Goal: Register for event/course

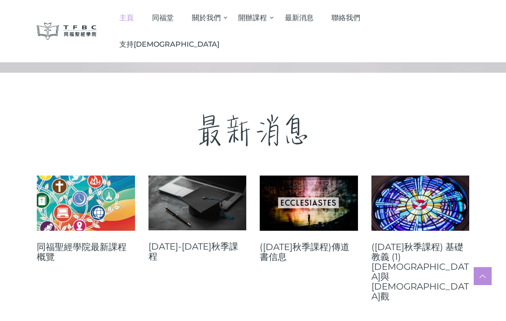
scroll to position [314, 0]
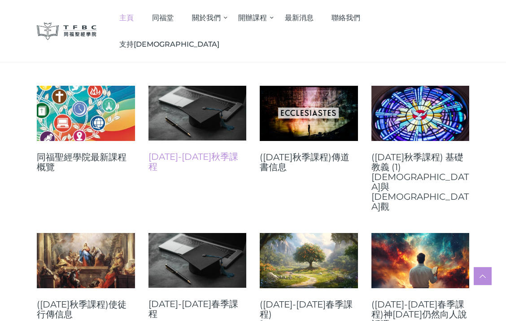
click at [188, 158] on link "[DATE]-[DATE]秋季課程" at bounding box center [198, 162] width 98 height 20
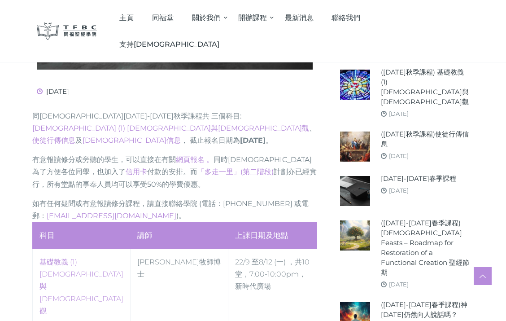
scroll to position [359, 0]
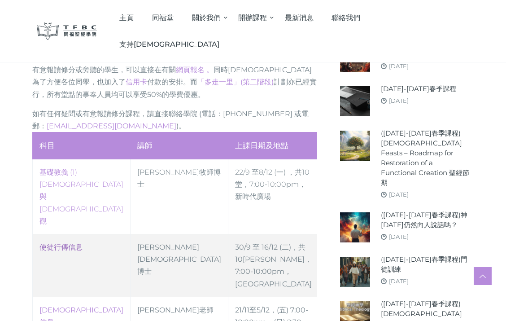
click at [59, 243] on link "使徒行傳信息" at bounding box center [60, 247] width 43 height 9
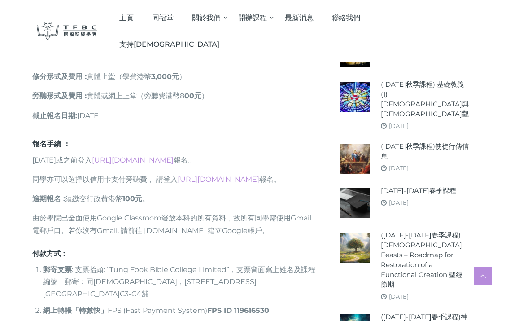
scroll to position [763, 0]
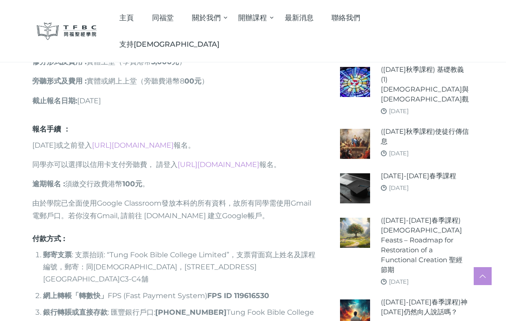
drag, startPoint x: 180, startPoint y: 188, endPoint x: 201, endPoint y: 188, distance: 20.6
click at [201, 306] on li "銀行轉賬或直接 存款 : 匯豐銀行戶口: 809-117278-001 Tung Fook Bible College Limited" at bounding box center [180, 318] width 274 height 24
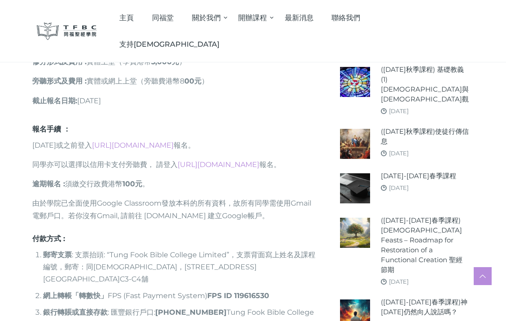
drag, startPoint x: 124, startPoint y: 232, endPoint x: 254, endPoint y: 250, distance: 131.9
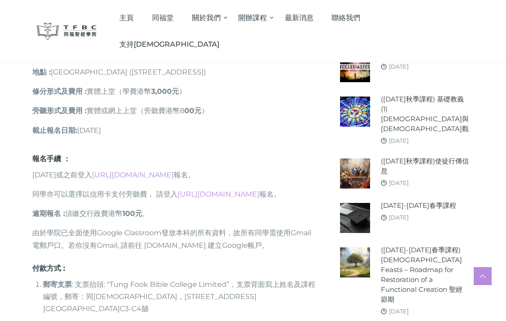
scroll to position [718, 0]
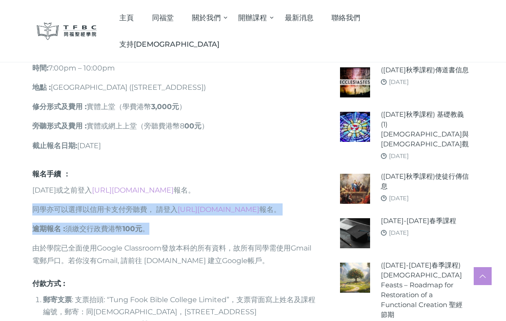
drag, startPoint x: 34, startPoint y: 84, endPoint x: 227, endPoint y: 142, distance: 201.0
click at [167, 170] on div "報名手續 ： 2025年9月9日或之前登入 https://go.tfbc.org.hk/2025F 報名。 同學亦可以選擇以信用卡支付旁聽費， 請登入 ht…" at bounding box center [174, 317] width 285 height 295
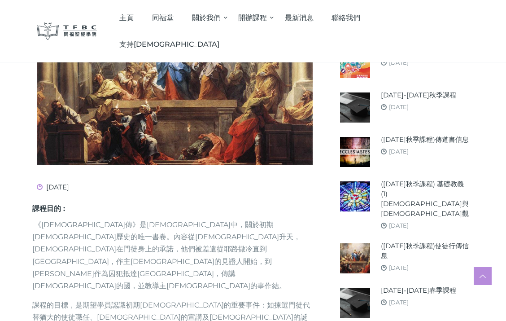
scroll to position [179, 0]
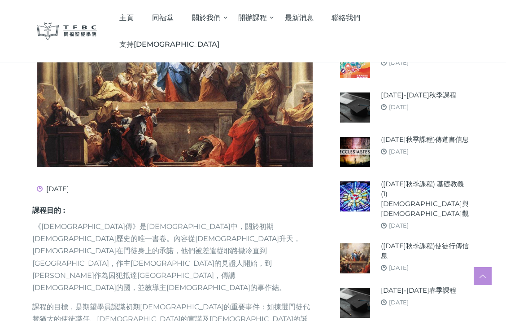
click at [229, 189] on div "[DATE]" at bounding box center [175, 189] width 276 height 8
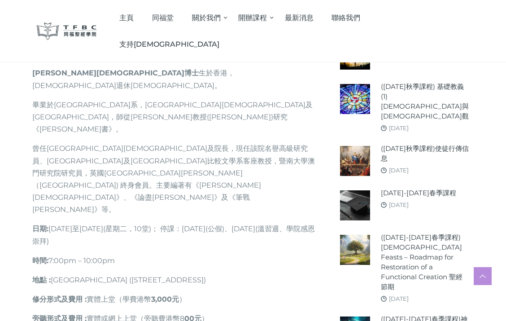
scroll to position [494, 0]
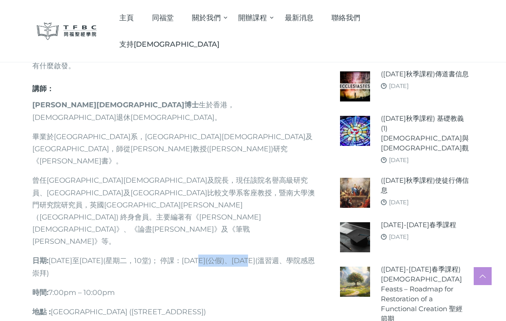
drag, startPoint x: 216, startPoint y: 140, endPoint x: 274, endPoint y: 141, distance: 57.5
click at [274, 254] on p "日期 : 2025年9月30日至12月16日(星期二，10堂)； 停課：10月7日(公假)、11月4日(溫習週、學院感恩崇拜)" at bounding box center [174, 266] width 285 height 24
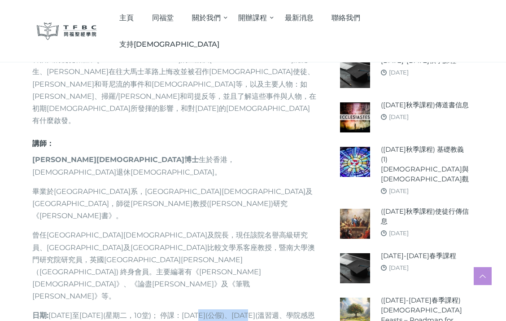
scroll to position [449, 0]
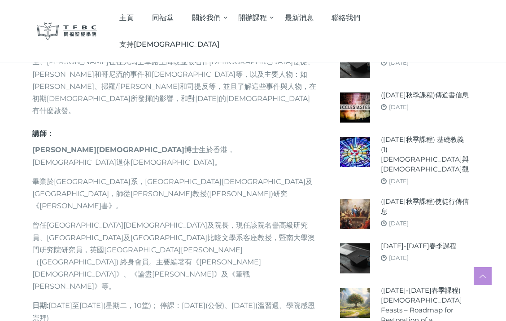
click at [234, 203] on div "課程目的 : 《使徒行傳》是新約聖經中，關於初期教會歷史的唯一書卷。內容從耶穌升天，聖靈降臨在門徒身上的承諾，他們被差遣從耶路撒冷直到地極，作主耶穌的見證人開…" at bounding box center [174, 188] width 285 height 503
drag, startPoint x: 53, startPoint y: 183, endPoint x: 101, endPoint y: 194, distance: 49.6
click at [101, 299] on p "日期 : 2025年9月30日至12月16日(星期二，10堂)； 停課：10月7日(公假)、11月4日(溫習週、學院感恩崇拜)" at bounding box center [174, 311] width 285 height 24
click at [117, 299] on p "日期 : 2025年9月30日至12月16日(星期二，10堂)； 停課：10月7日(公假)、11月4日(溫習週、學院感恩崇拜)" at bounding box center [174, 311] width 285 height 24
drag, startPoint x: 73, startPoint y: 185, endPoint x: 118, endPoint y: 188, distance: 45.0
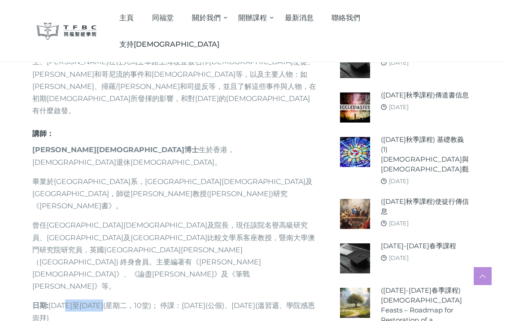
click at [118, 299] on p "日期 : 2025年9月30日至12月16日(星期二，10堂)； 停課：10月7日(公假)、11月4日(溫習週、學院感恩崇拜)" at bounding box center [174, 311] width 285 height 24
click at [135, 299] on p "日期 : 2025年9月30日至12月16日(星期二，10堂)； 停課：10月7日(公假)、11月4日(溫習週、學院感恩崇拜)" at bounding box center [174, 311] width 285 height 24
click at [188, 206] on div "課程目的 : 《使徒行傳》是新約聖經中，關於初期教會歷史的唯一書卷。內容從耶穌升天，聖靈降臨在門徒身上的承諾，他們被差遣從耶路撒冷直到地極，作主耶穌的見證人開…" at bounding box center [174, 188] width 285 height 503
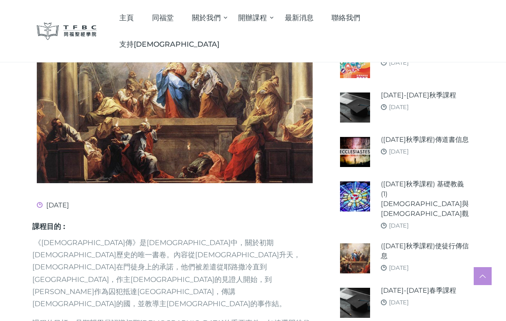
scroll to position [135, 0]
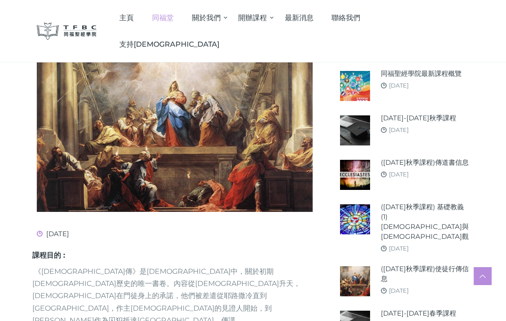
click at [174, 16] on span "同福堂" at bounding box center [163, 17] width 22 height 9
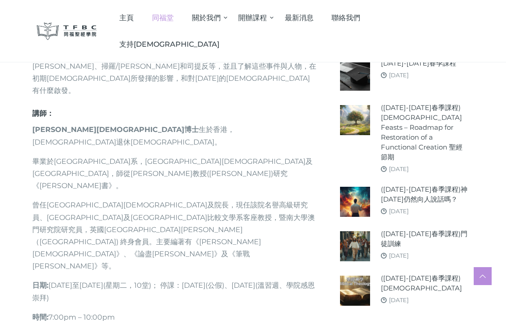
scroll to position [494, 0]
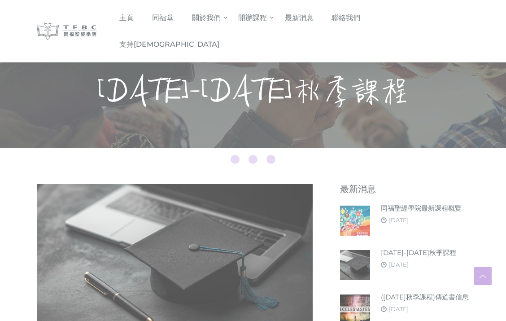
scroll to position [359, 0]
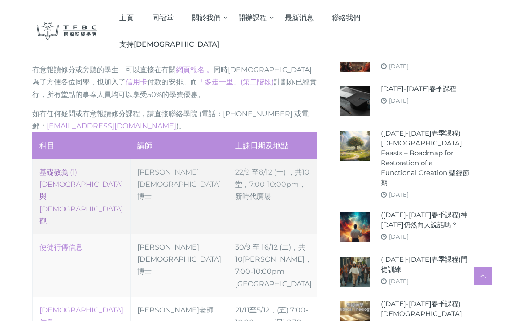
click at [66, 168] on link "‎基礎教義 (1) [DEMOGRAPHIC_DATA]與[DEMOGRAPHIC_DATA]觀" at bounding box center [81, 196] width 84 height 57
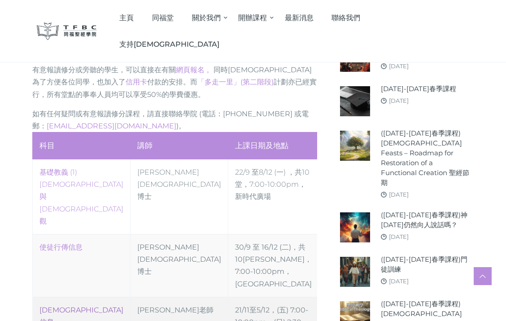
click at [61, 306] on link "[DEMOGRAPHIC_DATA]信息" at bounding box center [81, 316] width 84 height 21
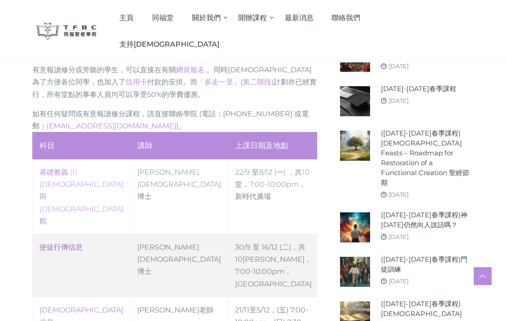
click at [61, 243] on link "使徒行傳信息" at bounding box center [60, 247] width 43 height 9
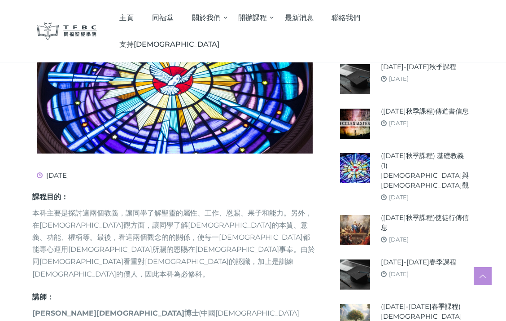
scroll to position [359, 0]
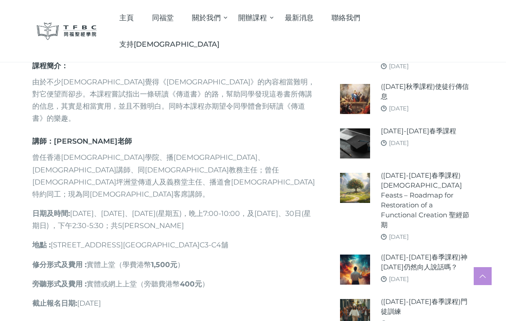
scroll to position [359, 0]
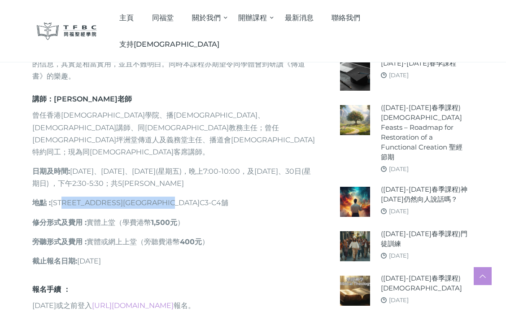
drag, startPoint x: 74, startPoint y: 168, endPoint x: 208, endPoint y: 171, distance: 133.7
click at [208, 197] on p "地點 : [STREET_ADDRESS][GEOGRAPHIC_DATA]C3-C4舖" at bounding box center [174, 203] width 285 height 12
click at [227, 216] on p "修分形式及費用 : 實體上堂（學費港幣 1,500元 ）" at bounding box center [174, 222] width 285 height 12
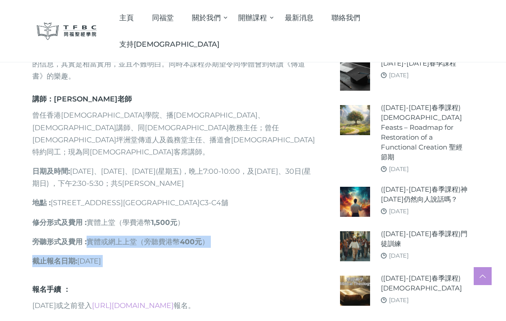
drag, startPoint x: 87, startPoint y: 206, endPoint x: 221, endPoint y: 212, distance: 134.8
click at [221, 212] on div "課程簡介： 由於不少[DEMOGRAPHIC_DATA]覺得《[DEMOGRAPHIC_DATA]》的內容相當難明，對它便望而卻步。本課程嘗試指出一條研讀《傳…" at bounding box center [174, 152] width 285 height 267
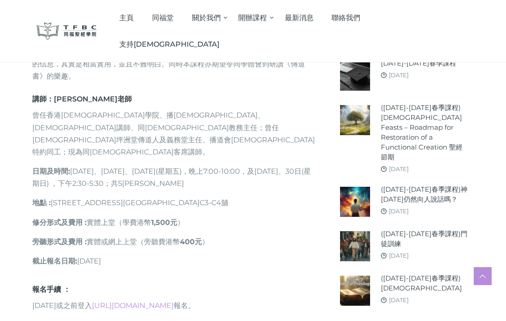
click at [199, 233] on div "課程簡介： 由於不少[DEMOGRAPHIC_DATA]覺得《[DEMOGRAPHIC_DATA]》的內容相當難明，對它便望而卻步。本課程嘗試指出一條研讀《傳…" at bounding box center [174, 152] width 285 height 267
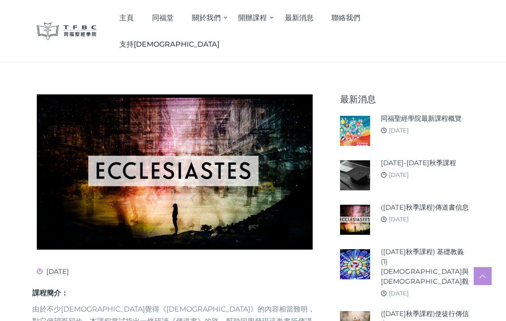
scroll to position [269, 0]
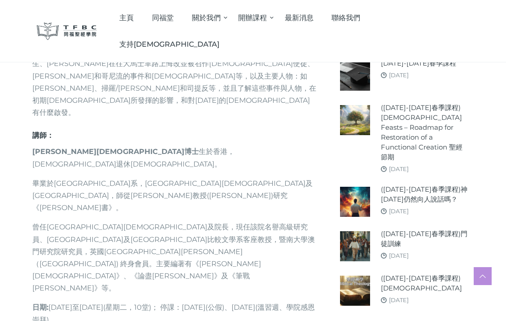
scroll to position [538, 0]
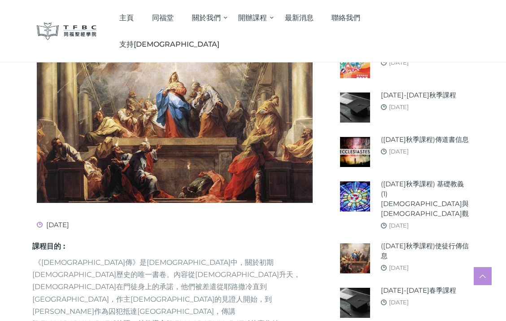
scroll to position [0, 0]
